Goal: Information Seeking & Learning: Compare options

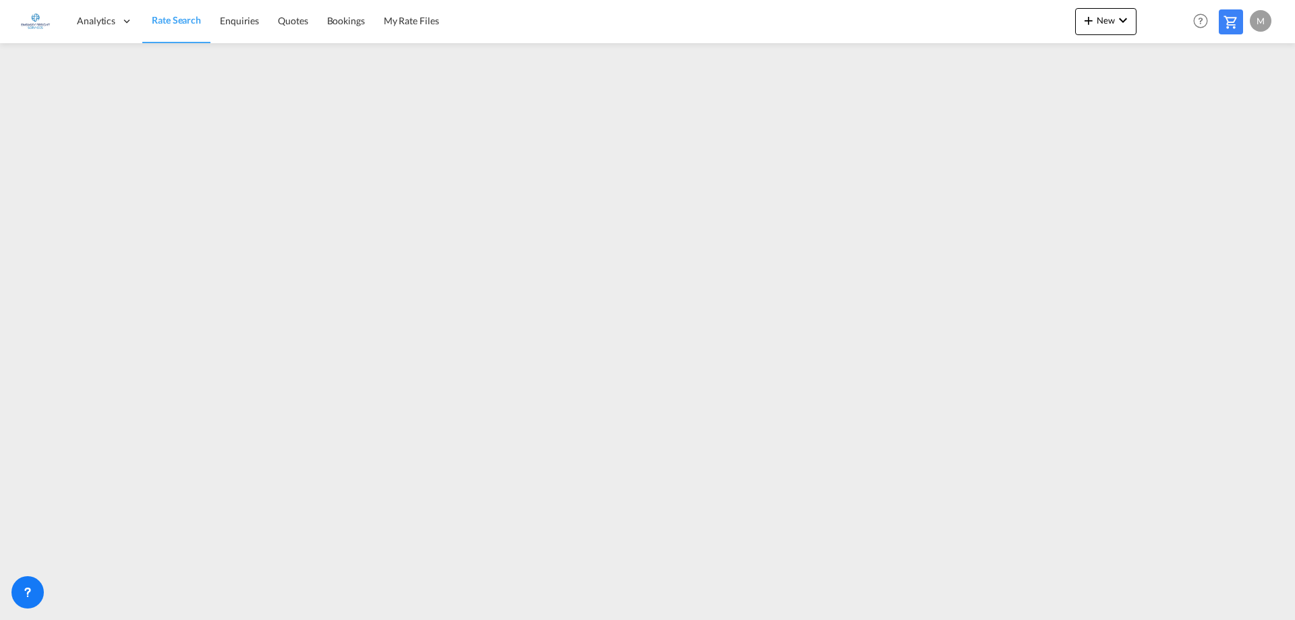
click at [174, 18] on span "Rate Search" at bounding box center [176, 19] width 49 height 11
click at [170, 20] on span "Rate Search" at bounding box center [176, 19] width 49 height 11
